Goal: Navigation & Orientation: Find specific page/section

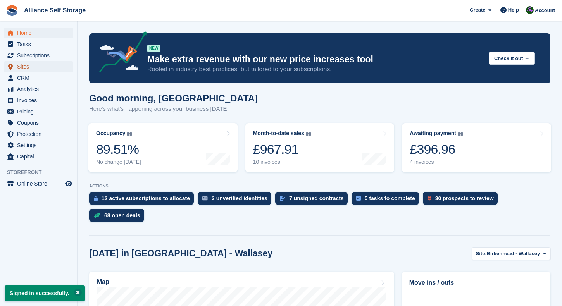
click at [41, 69] on span "Sites" at bounding box center [40, 66] width 46 height 11
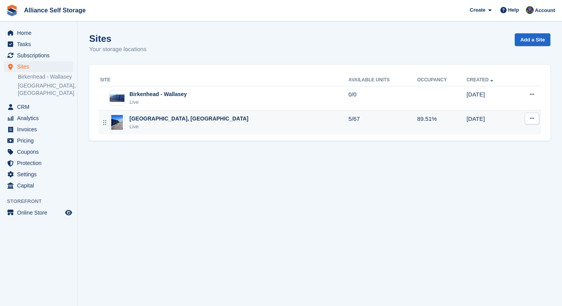
click at [179, 124] on div "Live" at bounding box center [188, 127] width 119 height 8
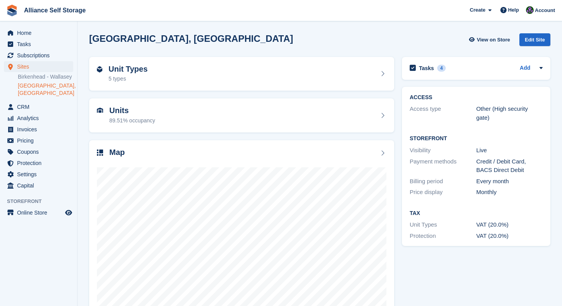
scroll to position [24, 0]
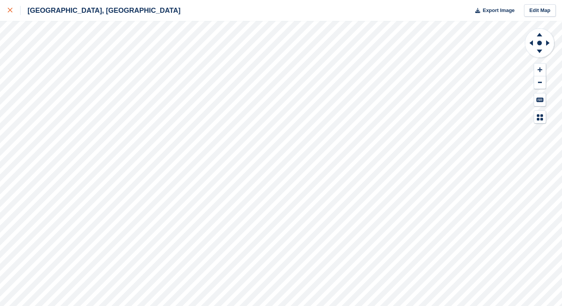
click at [9, 9] on icon at bounding box center [10, 10] width 5 height 5
